Goal: Information Seeking & Learning: Check status

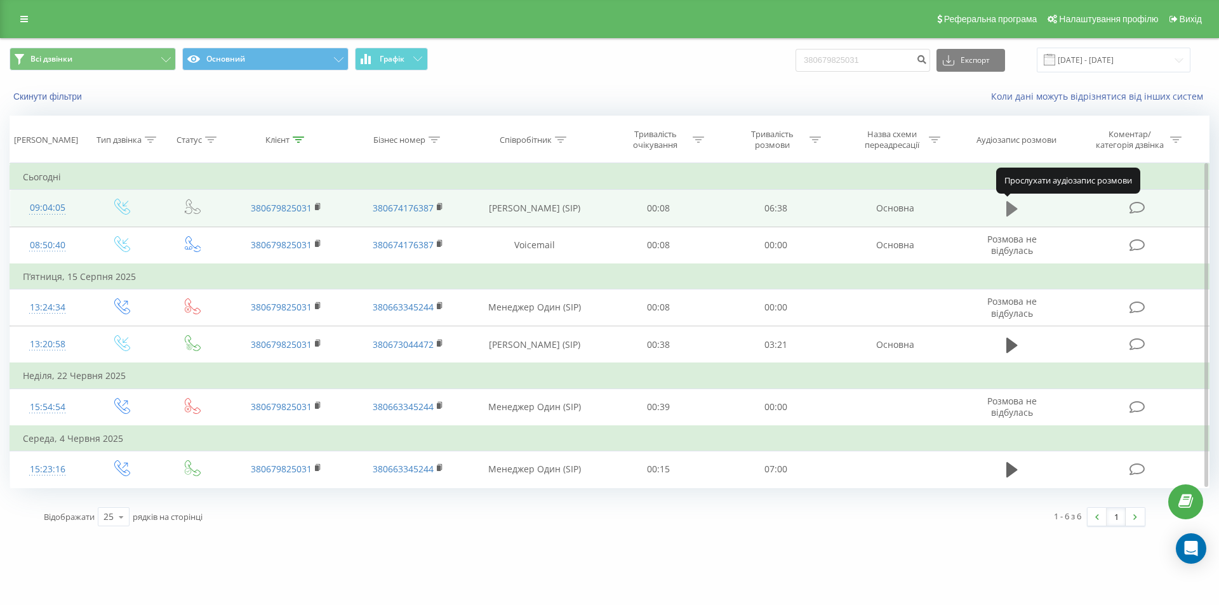
click at [1017, 204] on icon at bounding box center [1012, 209] width 11 height 18
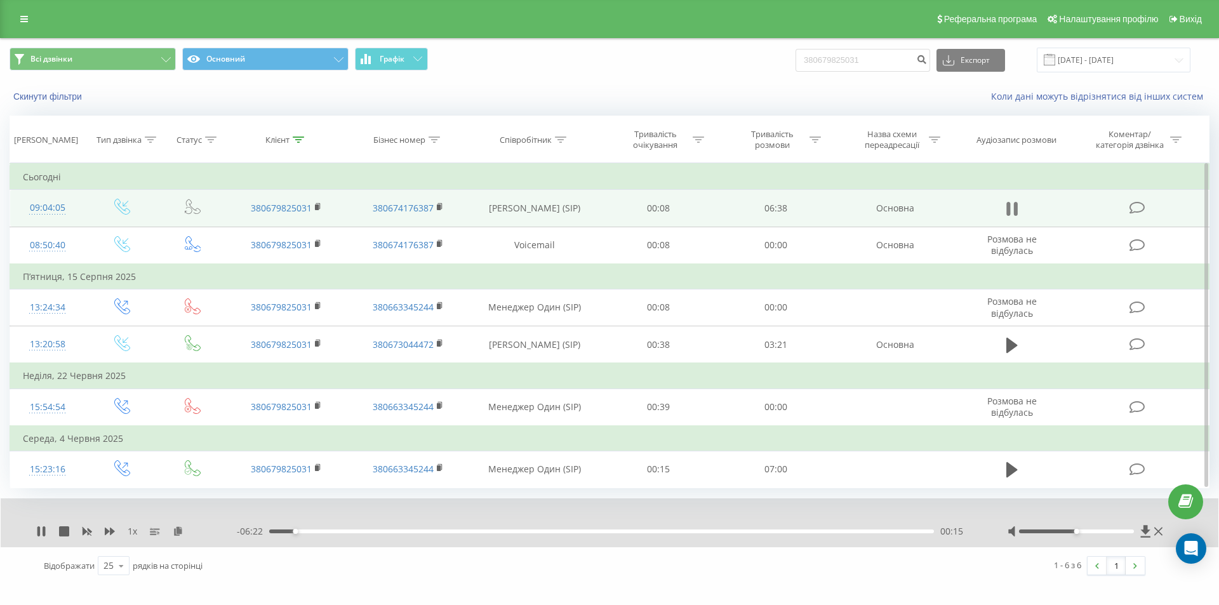
click at [1014, 211] on icon at bounding box center [1012, 209] width 11 height 18
click at [1014, 215] on icon at bounding box center [1012, 209] width 11 height 18
click at [1010, 210] on icon at bounding box center [1009, 209] width 4 height 14
click at [31, 17] on link at bounding box center [24, 19] width 23 height 18
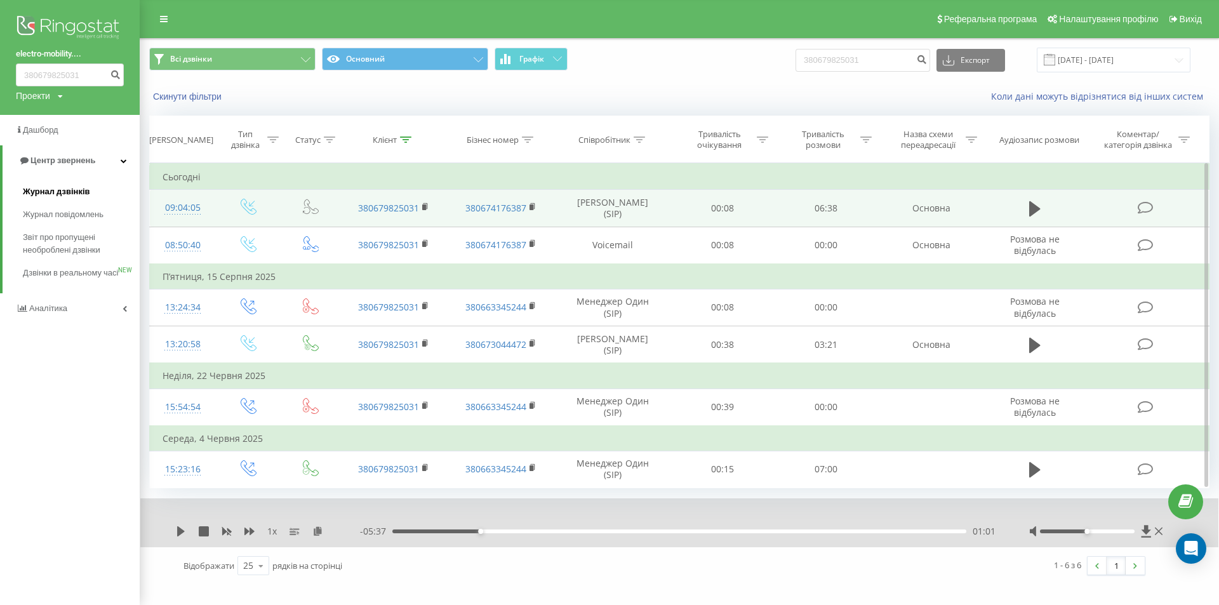
click at [70, 189] on span "Журнал дзвінків" at bounding box center [56, 191] width 67 height 13
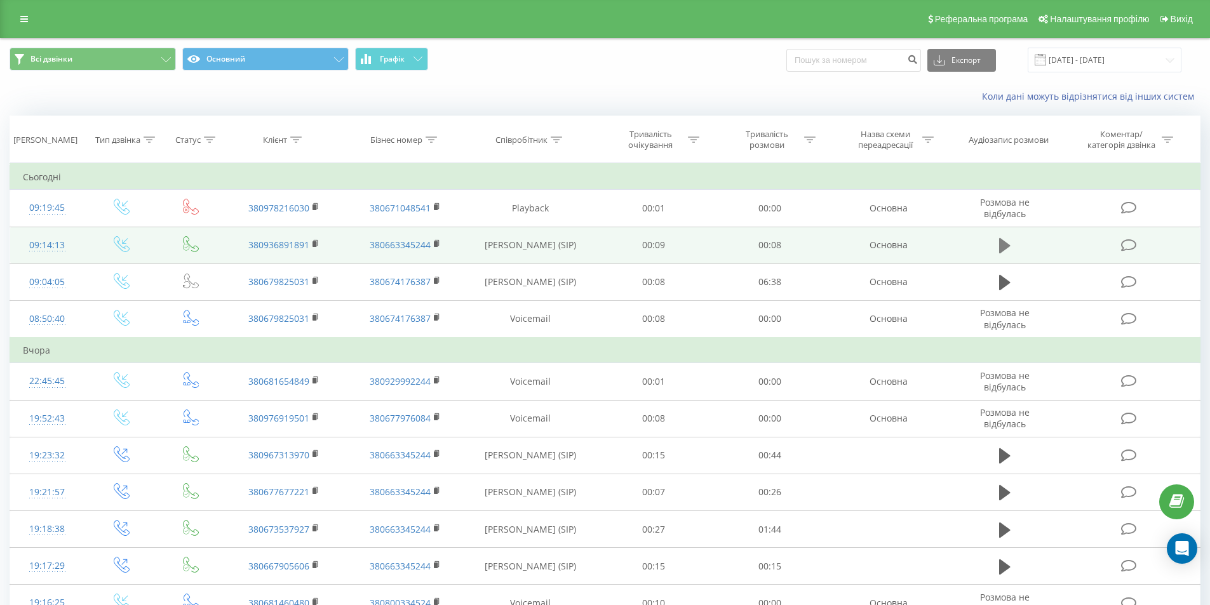
click at [1006, 245] on icon at bounding box center [1004, 245] width 11 height 15
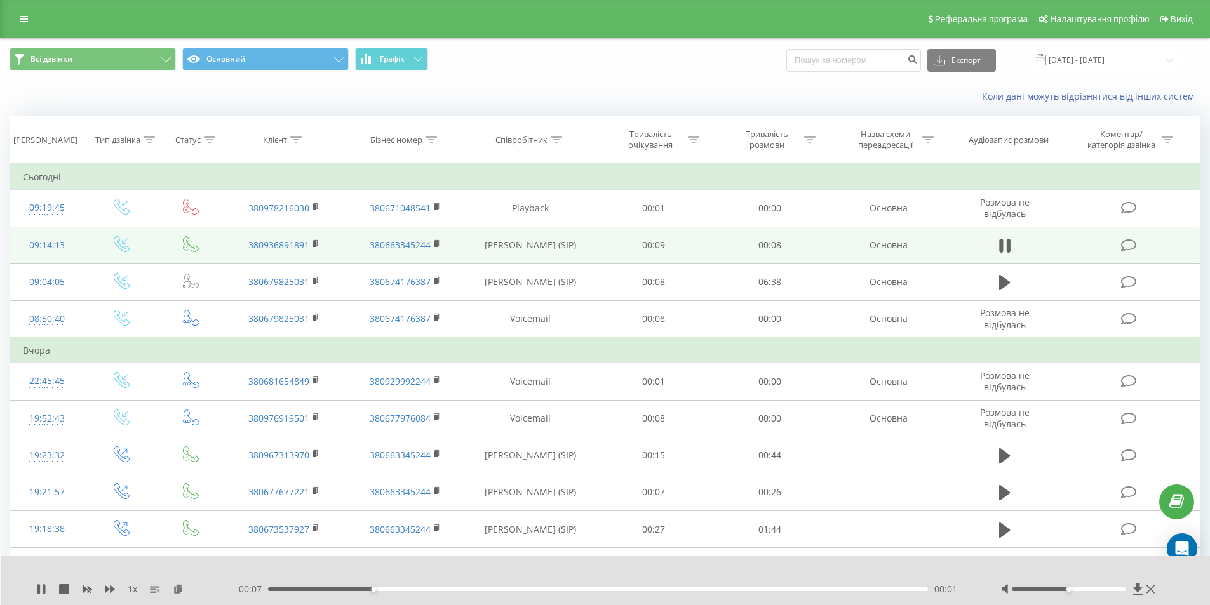
click at [459, 588] on div "00:01" at bounding box center [598, 589] width 660 height 4
click at [615, 591] on div "- 00:05 00:03 00:03" at bounding box center [602, 589] width 733 height 13
click at [632, 589] on div "00:04" at bounding box center [598, 589] width 660 height 4
click at [805, 588] on div "00:07" at bounding box center [598, 589] width 660 height 4
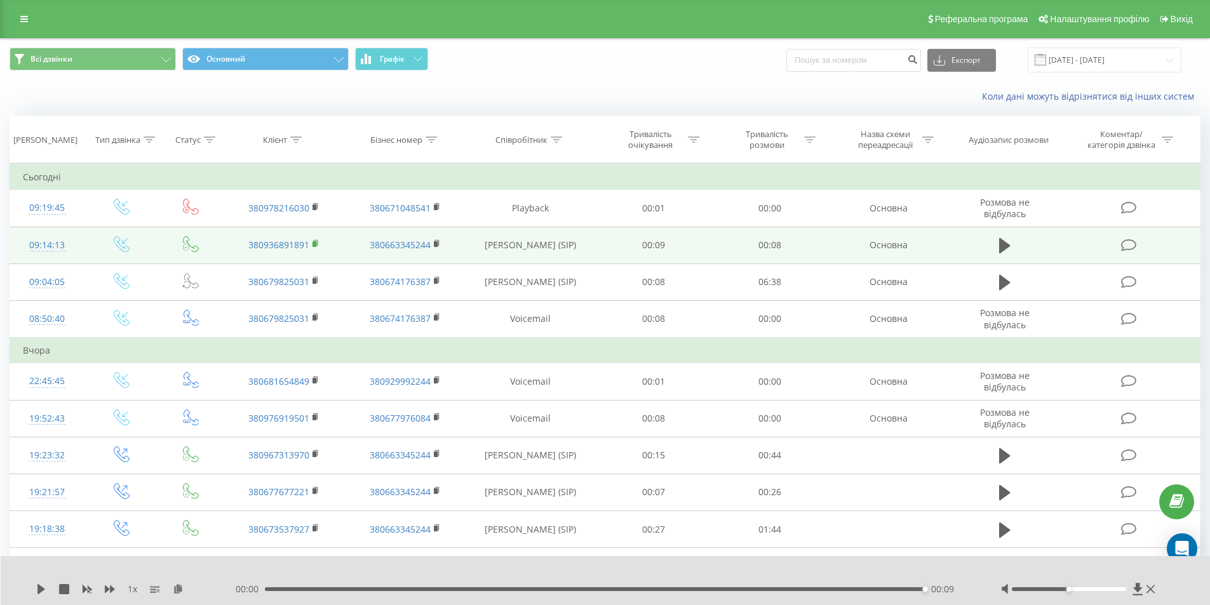
click at [314, 246] on rect at bounding box center [314, 244] width 4 height 6
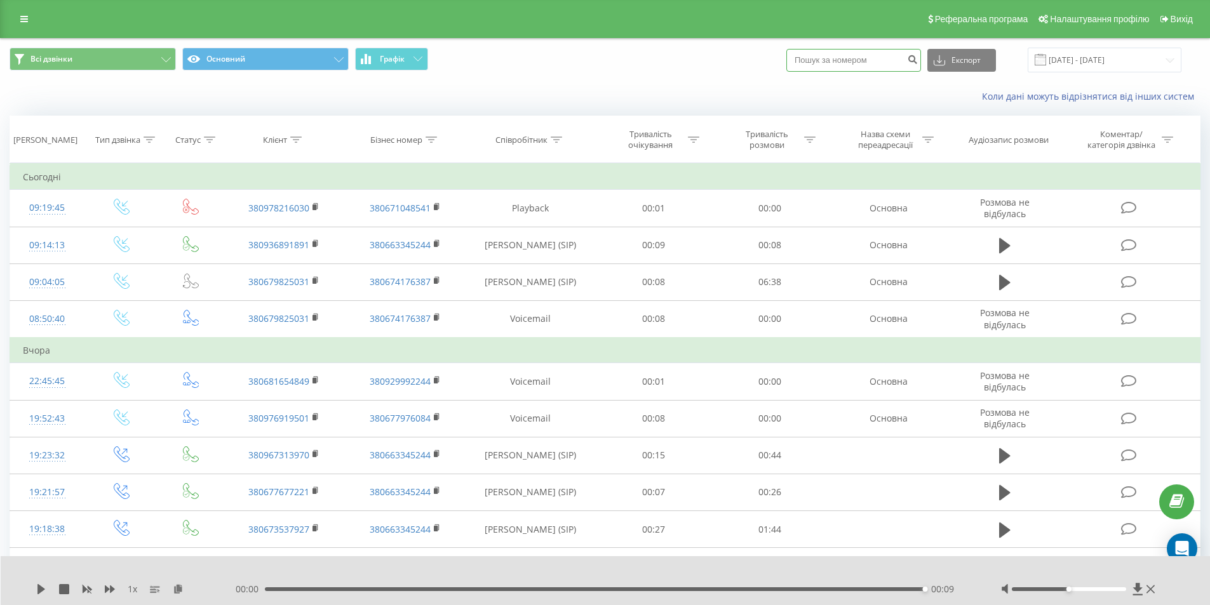
click at [891, 57] on input at bounding box center [853, 60] width 135 height 23
paste input "380683448889"
type input "380683448889"
click at [918, 61] on icon "submit" at bounding box center [912, 58] width 11 height 8
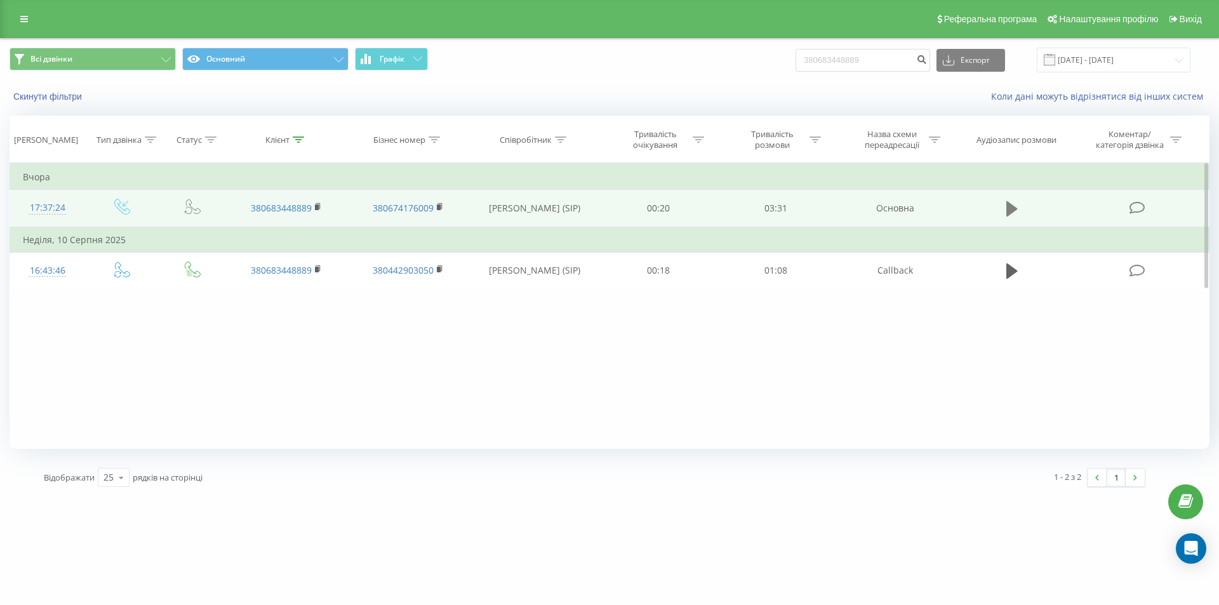
click at [1012, 200] on icon at bounding box center [1012, 209] width 11 height 18
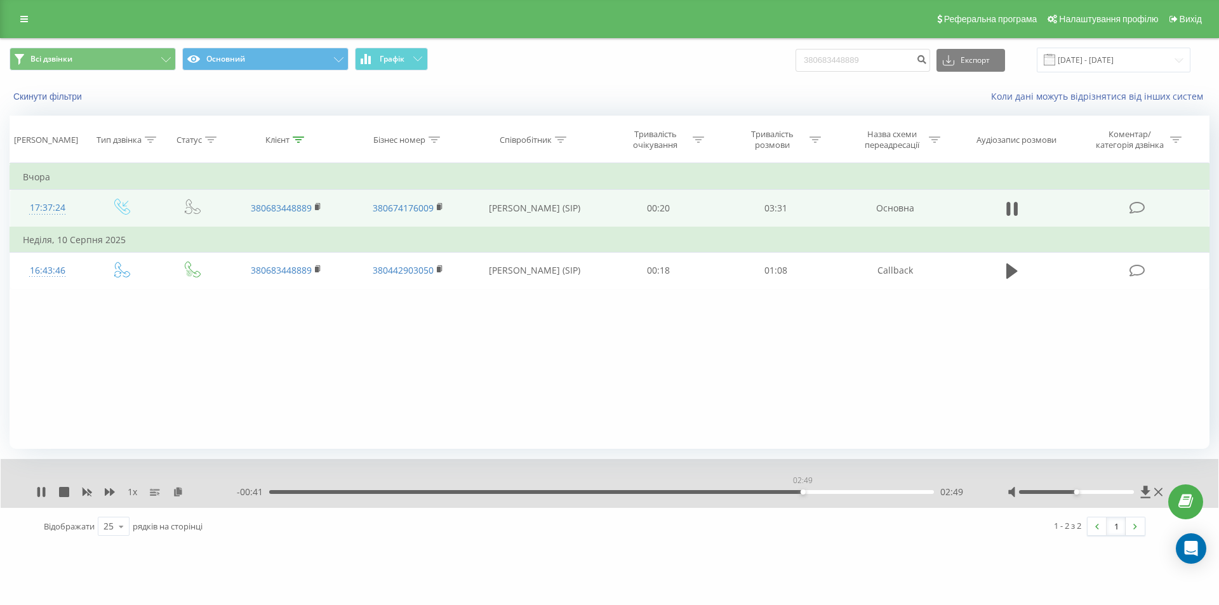
click at [803, 491] on div "02:49" at bounding box center [601, 492] width 665 height 4
click at [832, 492] on div "02:59" at bounding box center [601, 492] width 665 height 4
click at [851, 493] on div "03:05" at bounding box center [601, 492] width 665 height 4
click at [874, 493] on div "03:12" at bounding box center [601, 492] width 665 height 4
click at [892, 493] on div "03:18" at bounding box center [601, 492] width 665 height 4
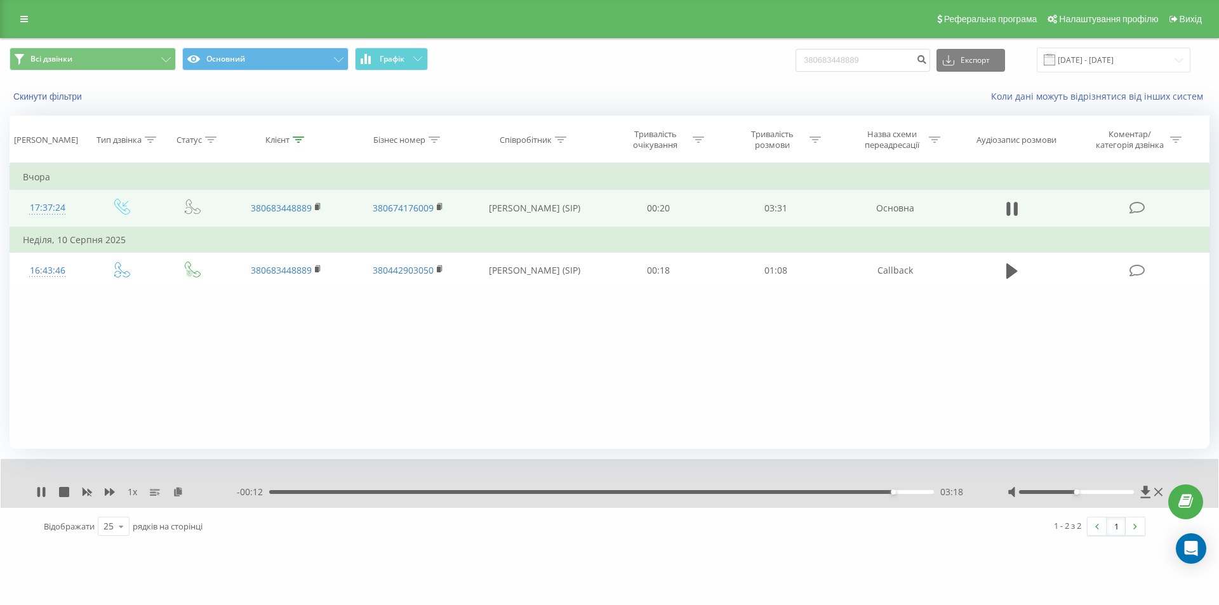
click at [908, 494] on div "03:18" at bounding box center [601, 492] width 665 height 4
click at [922, 492] on div "03:24" at bounding box center [601, 492] width 665 height 4
click at [934, 492] on div "03:28" at bounding box center [601, 492] width 665 height 4
